Goal: Complete application form

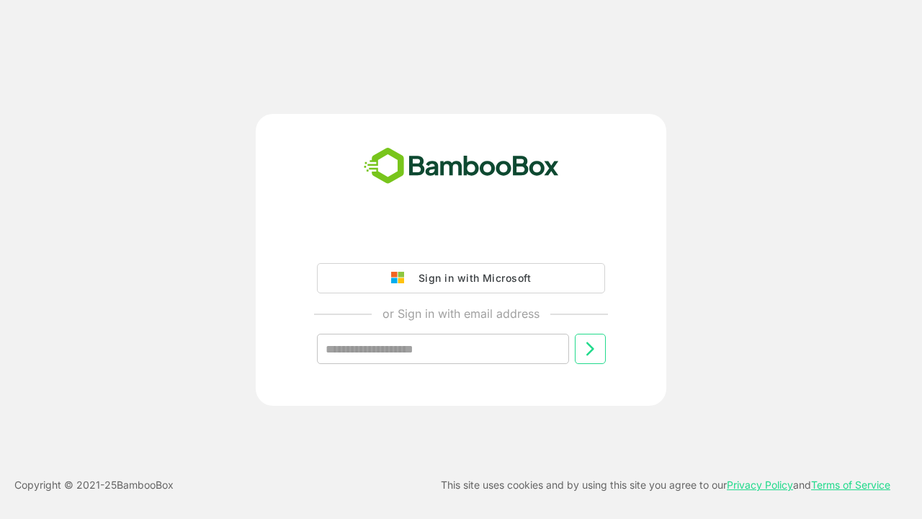
type input "**********"
click at [590, 349] on icon at bounding box center [589, 348] width 17 height 17
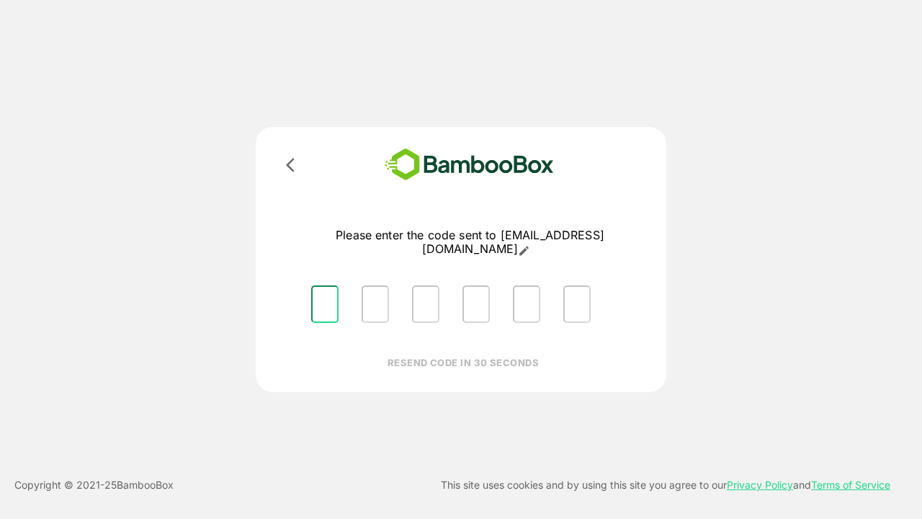
type input "*"
